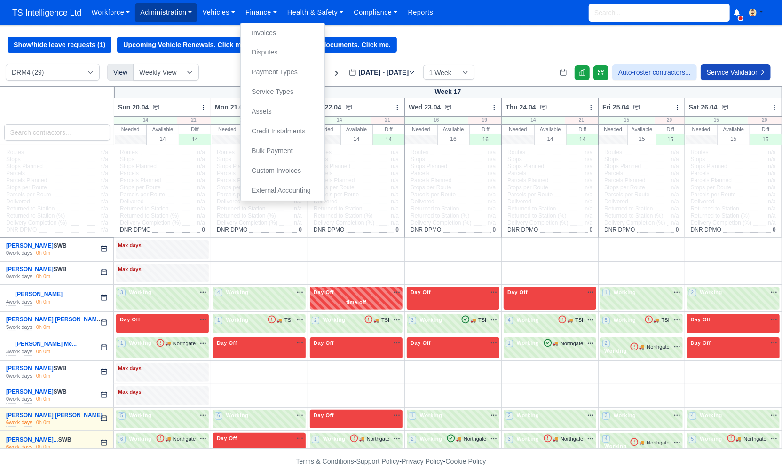
click at [158, 15] on link "Administration" at bounding box center [166, 12] width 62 height 18
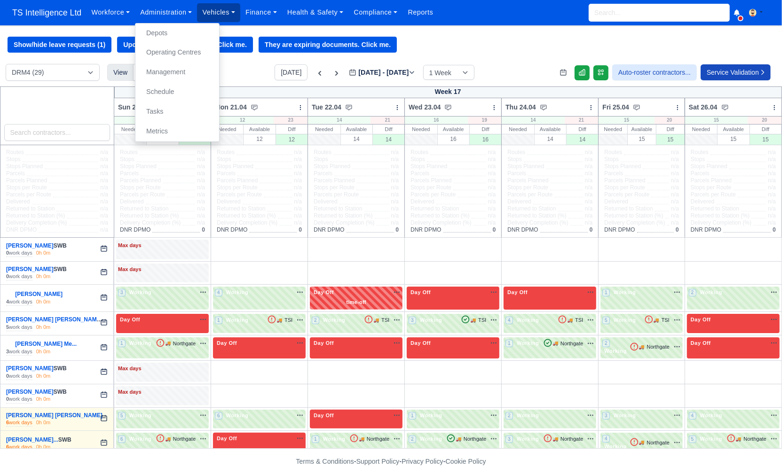
click at [215, 13] on link "Vehicles" at bounding box center [218, 12] width 43 height 18
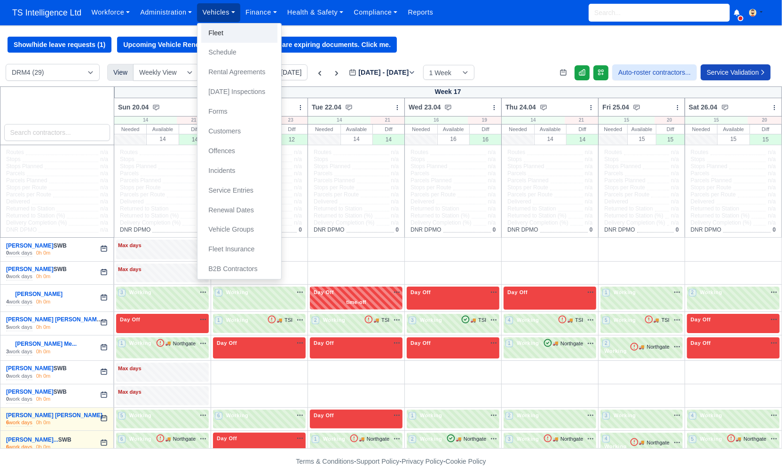
click at [221, 34] on link "Fleet" at bounding box center [239, 34] width 76 height 20
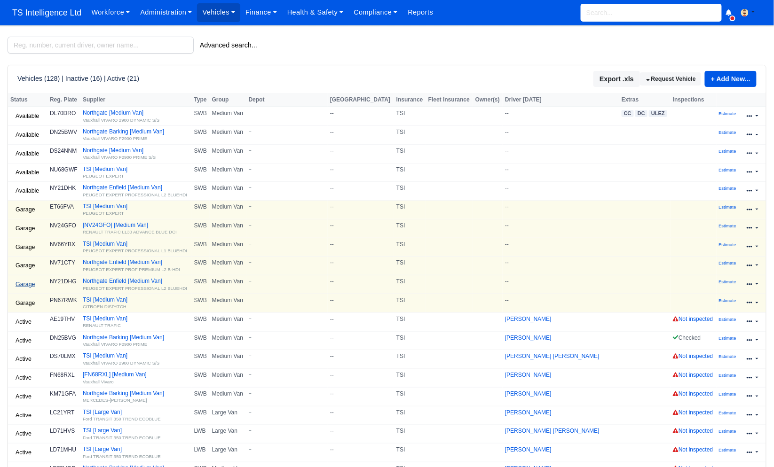
click at [26, 289] on link "Garage" at bounding box center [25, 285] width 30 height 14
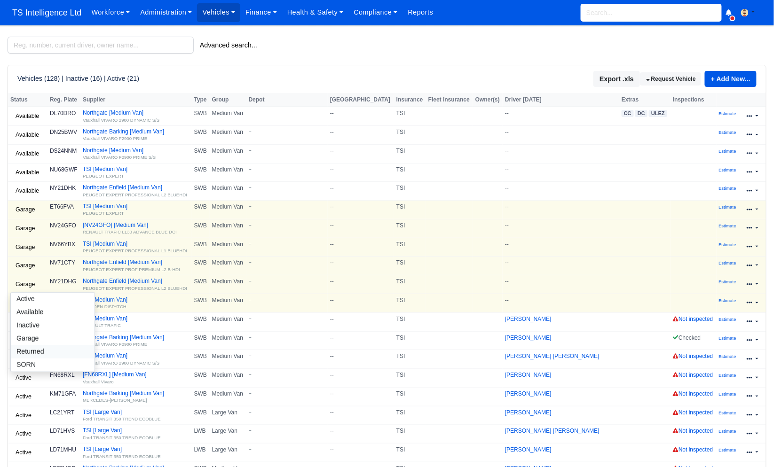
click at [34, 355] on link "Returned" at bounding box center [53, 352] width 84 height 13
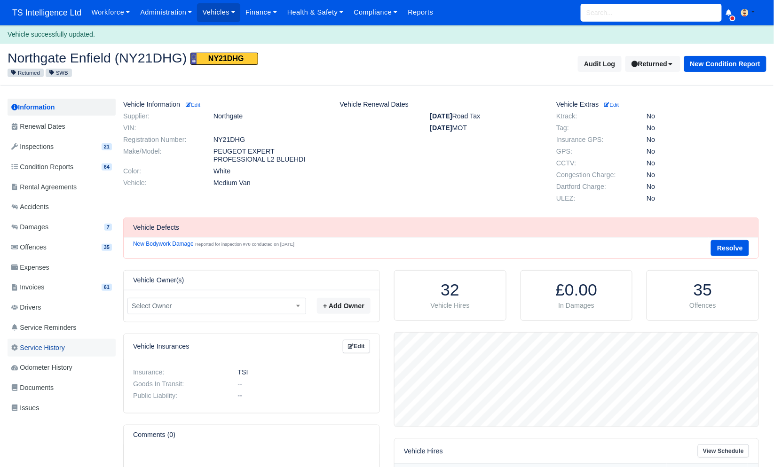
scroll to position [94, 364]
click at [227, 16] on link "Vehicles" at bounding box center [218, 12] width 43 height 18
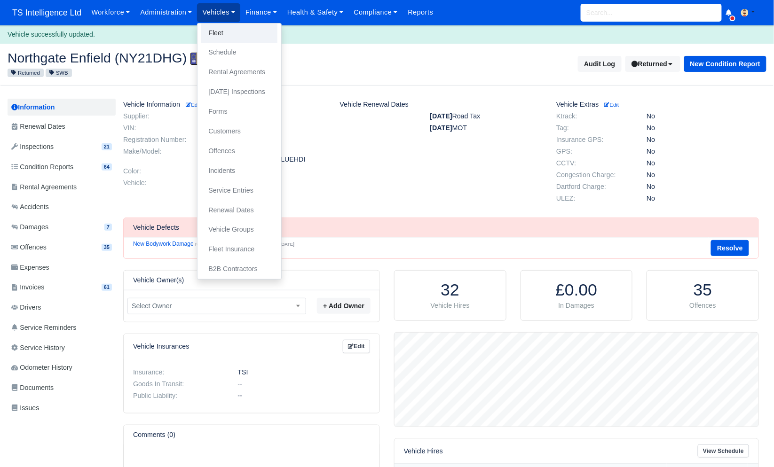
click at [224, 39] on link "Fleet" at bounding box center [239, 34] width 76 height 20
